Goal: Task Accomplishment & Management: Manage account settings

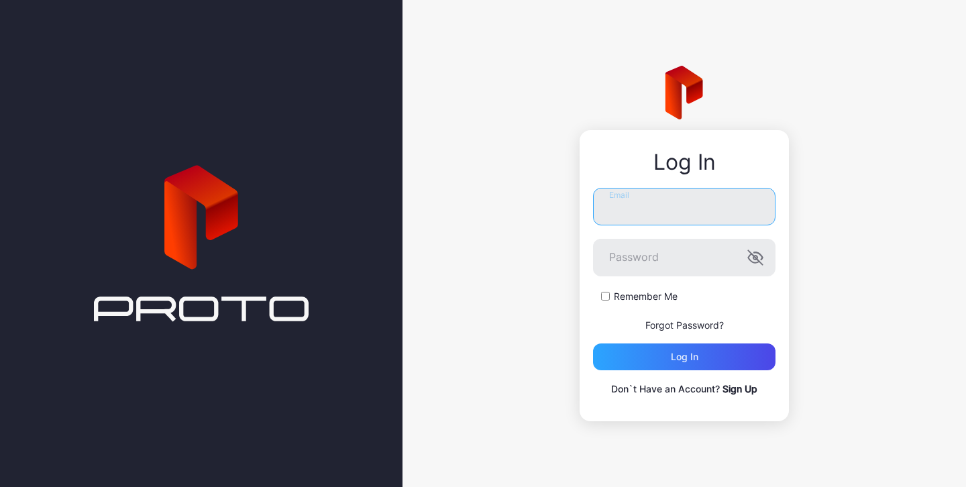
type input "**********"
click at [655, 298] on label "Remember Me" at bounding box center [646, 296] width 64 height 13
click at [759, 258] on icon "button" at bounding box center [755, 258] width 16 height 16
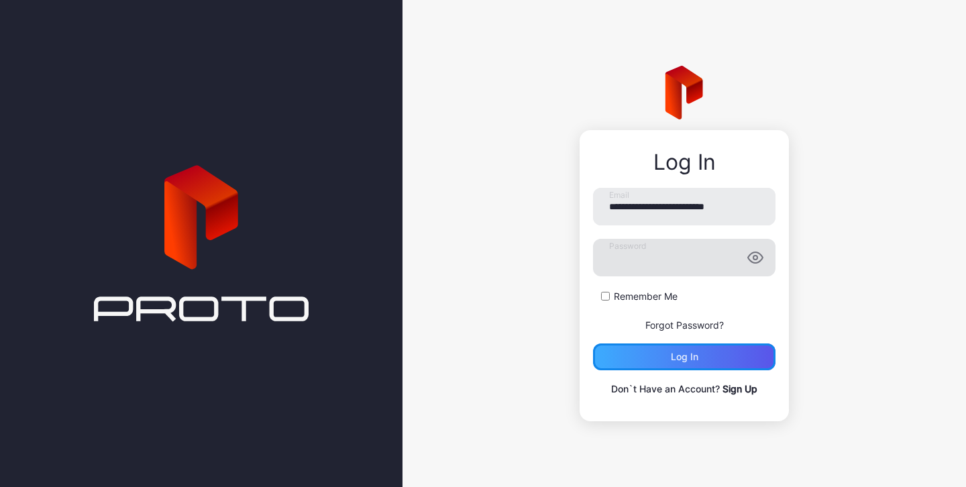
click at [667, 360] on div "Log in" at bounding box center [684, 356] width 182 height 27
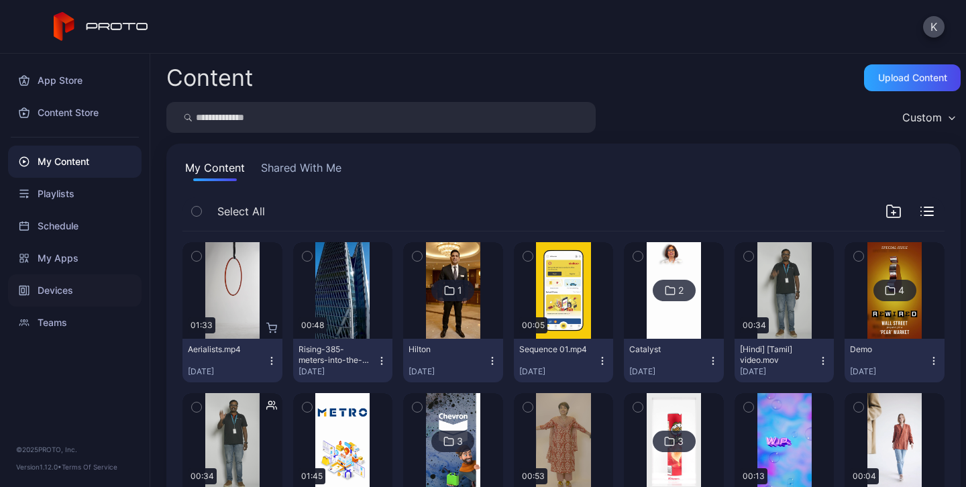
click at [67, 290] on div "Devices" at bounding box center [74, 290] width 133 height 32
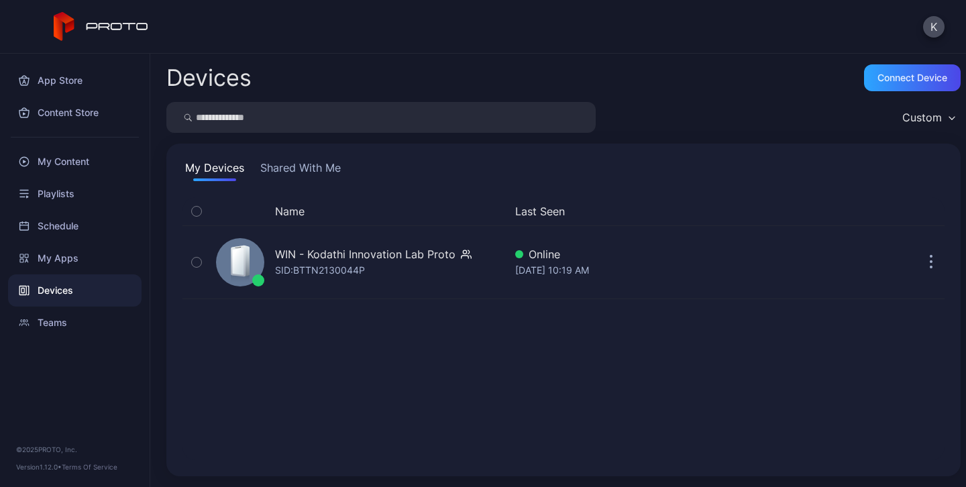
click at [305, 171] on button "Shared With Me" at bounding box center [301, 170] width 86 height 21
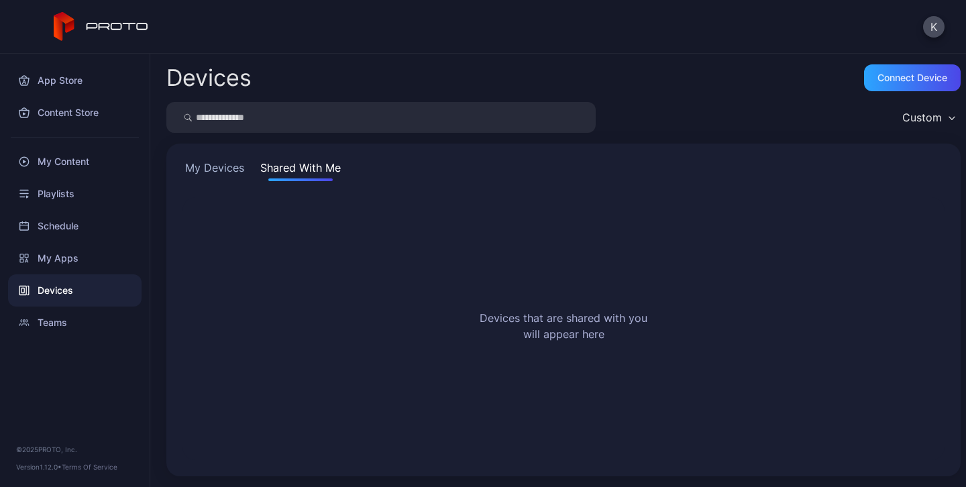
click at [218, 166] on button "My Devices" at bounding box center [214, 170] width 64 height 21
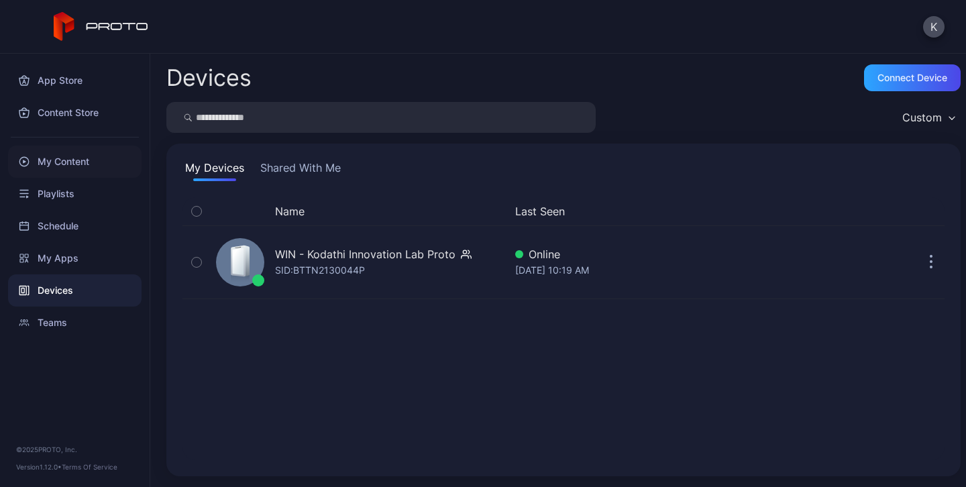
click at [86, 155] on div "My Content" at bounding box center [74, 162] width 133 height 32
